Goal: Transaction & Acquisition: Purchase product/service

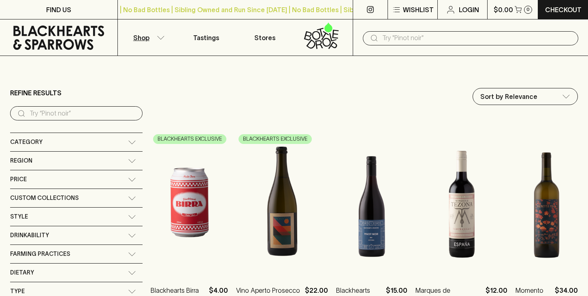
click at [381, 42] on div "​" at bounding box center [470, 38] width 215 height 14
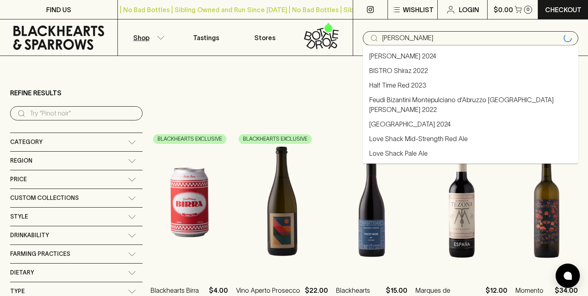
type input "[PERSON_NAME]"
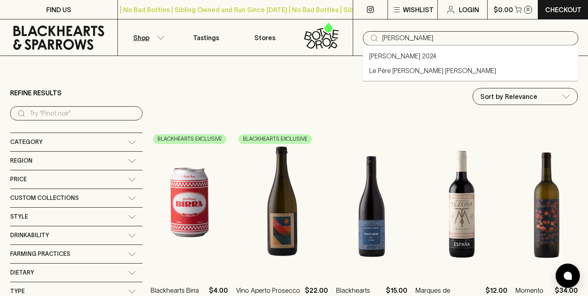
click at [380, 54] on link "[PERSON_NAME] 2024" at bounding box center [402, 56] width 67 height 10
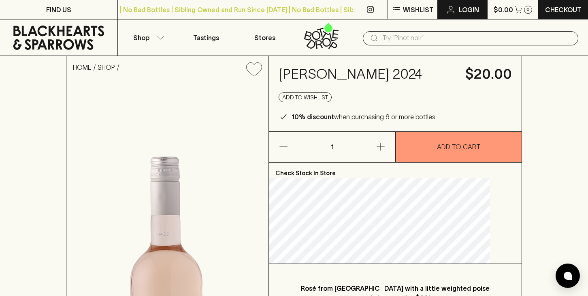
click at [464, 8] on p "Login" at bounding box center [469, 10] width 20 height 10
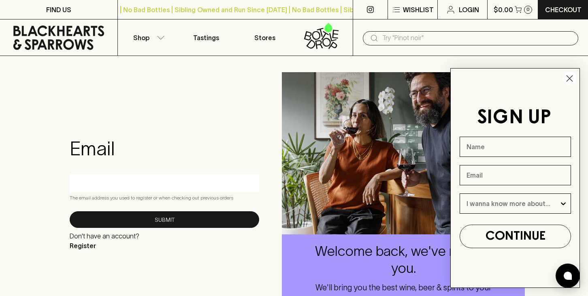
click at [495, 142] on input "Name" at bounding box center [515, 146] width 111 height 20
type input "D"
click at [196, 183] on input "text" at bounding box center [164, 183] width 177 height 13
type input "[EMAIL_ADDRESS][DOMAIN_NAME]"
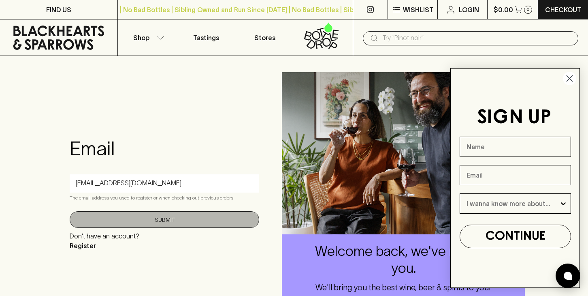
click at [166, 219] on button "Submit" at bounding box center [165, 219] width 190 height 17
